Goal: Information Seeking & Learning: Learn about a topic

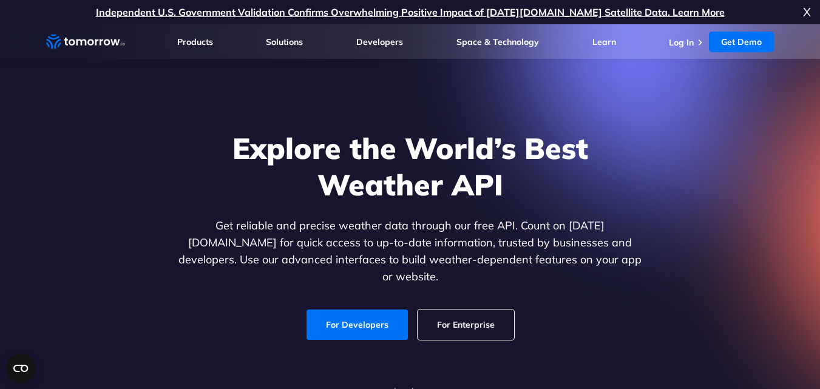
click at [544, 220] on div "Explore the World’s Best Weather API Get reliable and precise weather data thro…" at bounding box center [410, 235] width 468 height 210
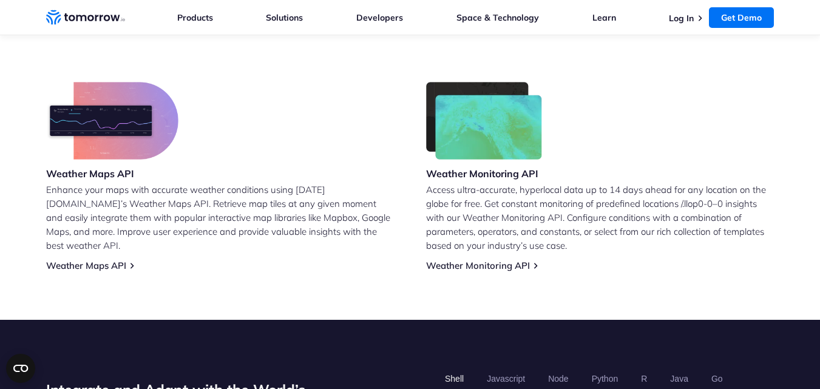
scroll to position [729, 0]
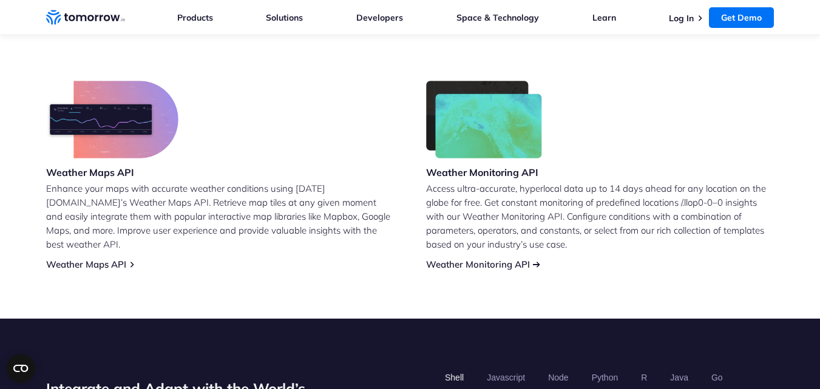
click at [451, 258] on link "Weather Monitoring API" at bounding box center [478, 264] width 104 height 12
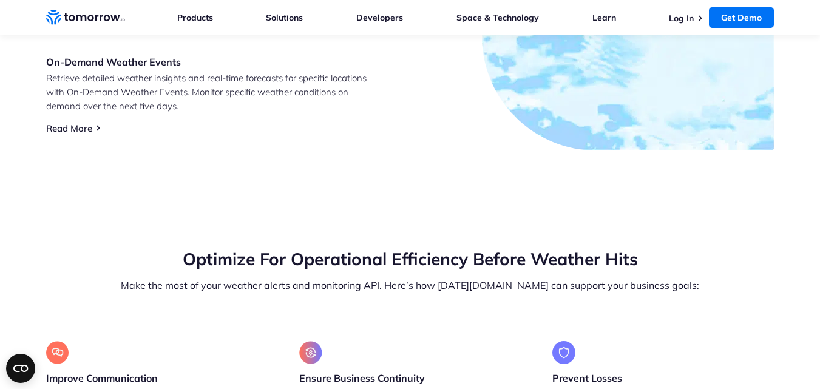
scroll to position [1020, 0]
